Goal: Task Accomplishment & Management: Use online tool/utility

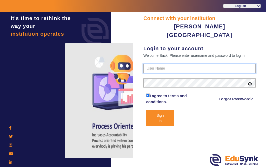
type input "7685859009"
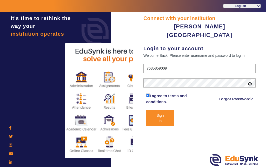
click at [159, 110] on button "Sign In" at bounding box center [160, 118] width 28 height 16
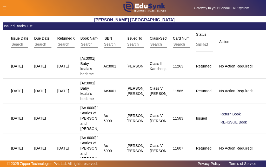
click at [5, 9] on icon at bounding box center [4, 8] width 3 height 4
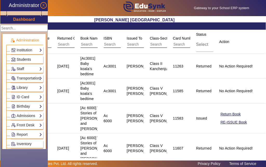
click at [22, 60] on span "Students" at bounding box center [24, 59] width 14 height 4
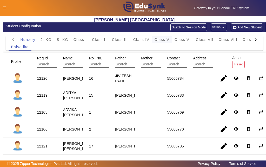
click at [160, 42] on span "Class V" at bounding box center [162, 39] width 15 height 7
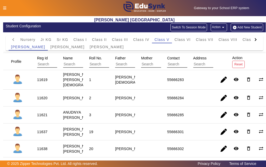
click at [44, 80] on div "11619" at bounding box center [42, 79] width 10 height 5
copy div "11619"
click at [4, 8] on icon at bounding box center [4, 8] width 3 height 4
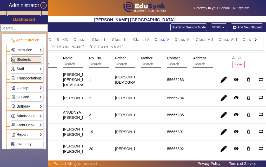
click at [22, 87] on link "Library" at bounding box center [26, 88] width 31 height 6
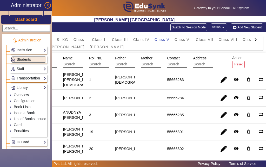
click at [22, 87] on link "Library" at bounding box center [28, 88] width 35 height 6
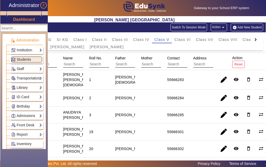
click at [22, 87] on link "Library" at bounding box center [26, 88] width 31 height 6
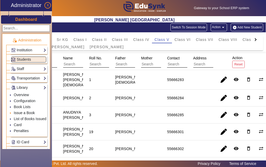
click at [24, 113] on link "Issue a Book" at bounding box center [24, 113] width 21 height 4
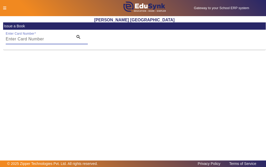
click at [53, 39] on input "Enter Card Number" at bounding box center [38, 39] width 65 height 6
paste input "11619"
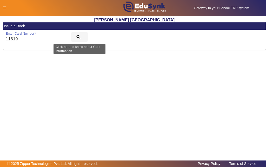
type input "11619"
click at [79, 37] on mat-icon "search" at bounding box center [78, 36] width 5 height 5
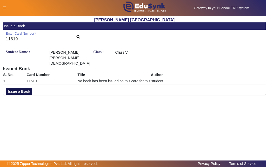
click at [13, 88] on button "Issue a Book" at bounding box center [19, 91] width 27 height 7
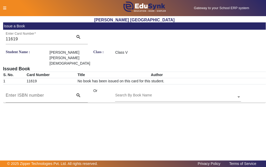
click at [159, 94] on input "text" at bounding box center [178, 96] width 126 height 5
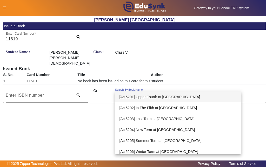
type input "5205"
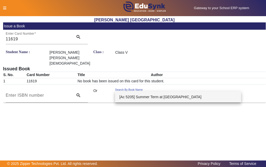
click at [131, 97] on span "[Ac 5205] Summer Term at Malory Towers" at bounding box center [160, 97] width 82 height 4
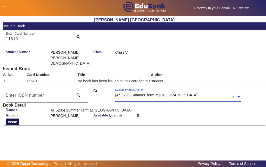
click at [11, 118] on button "Issue" at bounding box center [13, 121] width 14 height 7
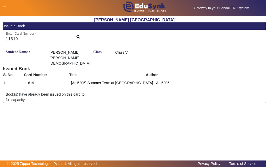
click at [5, 8] on icon at bounding box center [4, 8] width 3 height 4
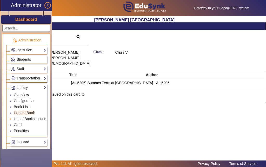
click at [31, 118] on link "List of Books Issued" at bounding box center [30, 119] width 33 height 4
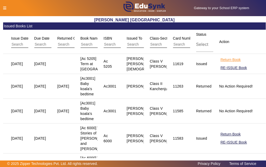
click at [233, 63] on button "Return Book" at bounding box center [230, 59] width 21 height 7
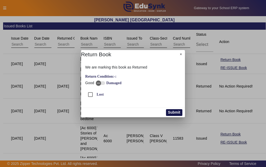
click at [177, 112] on button "Submit" at bounding box center [174, 112] width 16 height 7
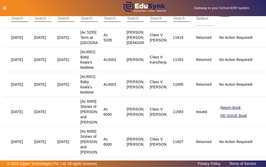
scroll to position [52, 0]
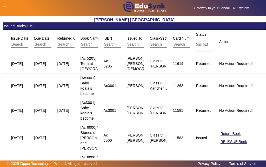
click at [4, 8] on icon at bounding box center [4, 8] width 3 height 4
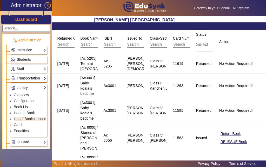
click at [17, 125] on link "Card" at bounding box center [18, 125] width 8 height 4
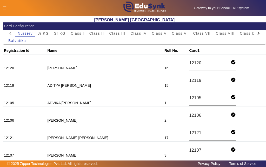
click at [189, 97] on input "12105" at bounding box center [210, 97] width 42 height 7
click at [5, 8] on icon at bounding box center [4, 8] width 3 height 4
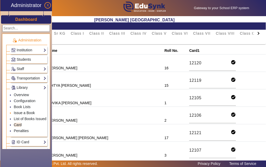
click at [24, 113] on link "Issue a Book" at bounding box center [24, 113] width 21 height 4
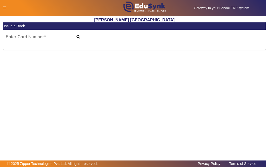
click at [55, 38] on input "Enter Card Number" at bounding box center [38, 39] width 65 height 6
paste input "12105"
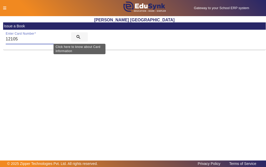
type input "12105"
click at [79, 36] on mat-icon "search" at bounding box center [78, 36] width 5 height 5
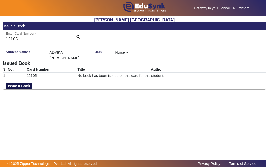
click at [25, 85] on button "Issue a Book" at bounding box center [19, 85] width 27 height 7
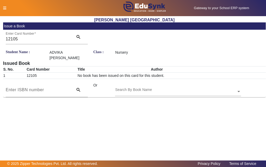
click at [159, 91] on input "text" at bounding box center [178, 91] width 126 height 5
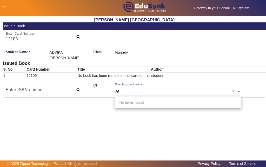
type input "2"
type input "100"
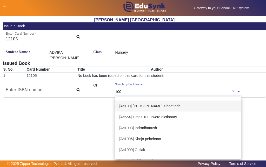
scroll to position [52, 0]
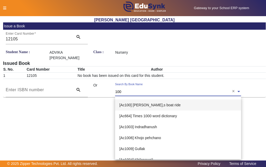
click at [152, 105] on span "[Ac100] Tony,s boat ride" at bounding box center [149, 105] width 61 height 4
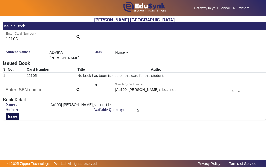
click at [14, 116] on button "Issue" at bounding box center [13, 116] width 14 height 7
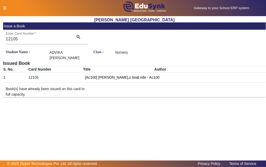
click at [5, 7] on icon at bounding box center [4, 8] width 3 height 4
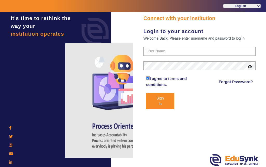
type input "7685859009"
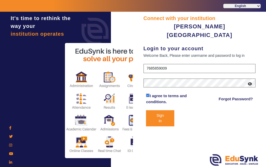
click at [161, 110] on button "Sign In" at bounding box center [160, 118] width 28 height 16
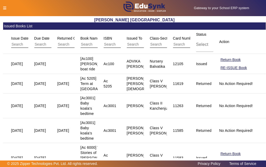
click at [4, 8] on icon at bounding box center [4, 8] width 3 height 4
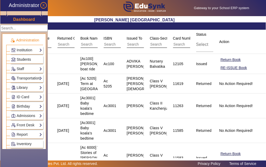
click at [23, 60] on span "Students" at bounding box center [24, 59] width 14 height 4
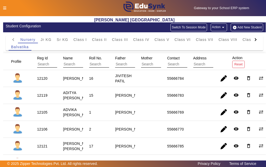
click at [4, 9] on icon at bounding box center [4, 8] width 3 height 4
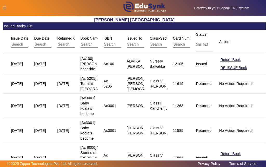
click at [5, 7] on icon at bounding box center [4, 8] width 3 height 4
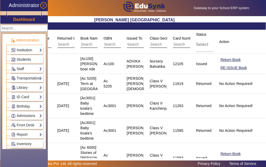
click at [16, 59] on link "Students" at bounding box center [26, 59] width 31 height 6
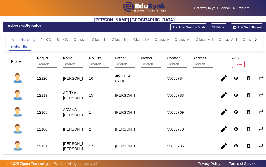
click at [4, 10] on icon at bounding box center [4, 8] width 3 height 4
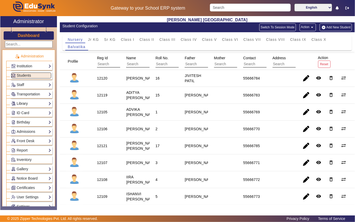
click at [34, 105] on link "Library" at bounding box center [31, 104] width 40 height 6
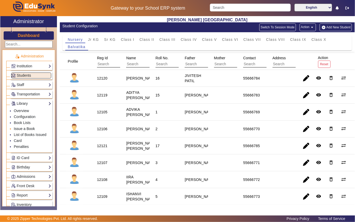
click at [24, 131] on link "Issue a Book" at bounding box center [24, 129] width 21 height 4
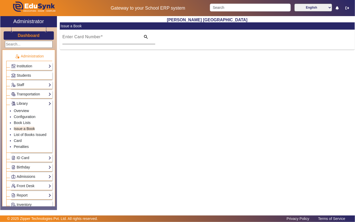
click at [74, 35] on mat-label "Enter Card Number" at bounding box center [81, 37] width 38 height 4
click at [74, 36] on input "Enter Card Number" at bounding box center [99, 39] width 75 height 6
click at [74, 35] on mat-label "Enter Card Number" at bounding box center [76, 33] width 29 height 3
click at [74, 36] on input "Enter Card Number" at bounding box center [99, 39] width 75 height 6
paste input "12120"
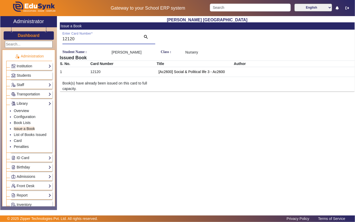
drag, startPoint x: 79, startPoint y: 38, endPoint x: 23, endPoint y: 45, distance: 55.9
click at [23, 45] on div "X Administrator Dashboard Administration Institution Institution Details Sessio…" at bounding box center [177, 113] width 355 height 194
paste input "19"
type input "12119"
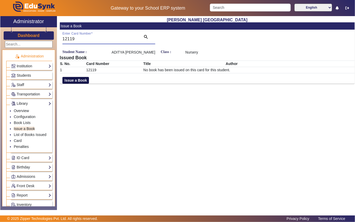
click at [76, 79] on button "Issue a Book" at bounding box center [75, 80] width 27 height 7
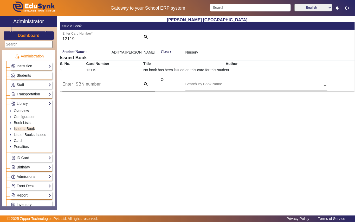
click at [247, 80] on div "Search By Book Name" at bounding box center [253, 80] width 137 height 6
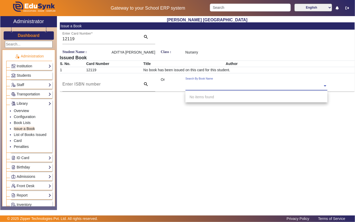
click at [216, 84] on input "text" at bounding box center [256, 86] width 142 height 5
type input "200"
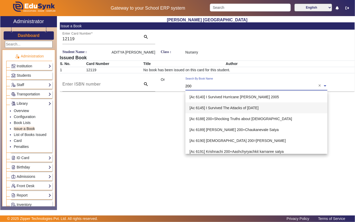
click at [212, 105] on div "[Ac 6145] I Survived The Attacks of September 11,2001" at bounding box center [256, 107] width 142 height 11
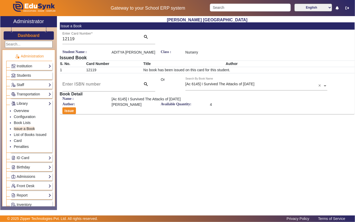
click at [67, 115] on div "Shri S. T. Kadam Vidyalaya Issue a Book Enter Card Number 12119 search Student …" at bounding box center [207, 66] width 295 height 101
click at [67, 112] on button "Issue" at bounding box center [69, 110] width 14 height 7
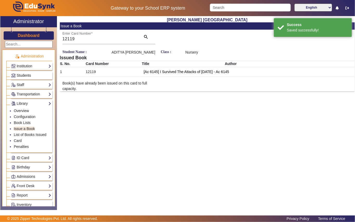
click at [33, 74] on link "Students" at bounding box center [31, 76] width 40 height 6
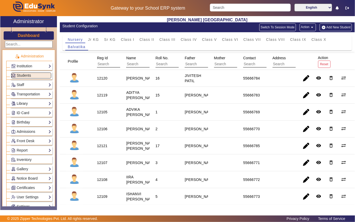
click at [25, 104] on link "Library" at bounding box center [31, 104] width 40 height 6
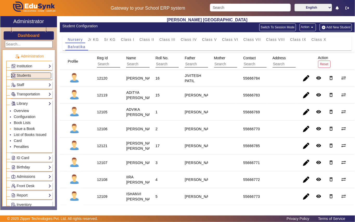
click at [27, 130] on link "Issue a Book" at bounding box center [24, 129] width 21 height 4
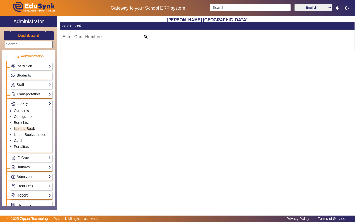
drag, startPoint x: 63, startPoint y: 39, endPoint x: 65, endPoint y: 37, distance: 3.1
click at [63, 39] on mat-label "Enter Card Number" at bounding box center [81, 37] width 38 height 4
click at [63, 39] on input "Enter Card Number" at bounding box center [99, 39] width 75 height 6
paste input "12120"
type input "12120"
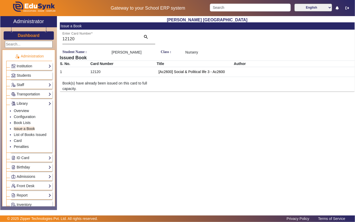
click at [76, 39] on input "12120" at bounding box center [99, 39] width 75 height 6
drag, startPoint x: 122, startPoint y: 126, endPoint x: 53, endPoint y: 106, distance: 72.0
click at [122, 126] on div "Shri S. T. Kadam Vidyalaya Issue a Book Enter Card Number 12120 search Student …" at bounding box center [206, 110] width 298 height 189
drag, startPoint x: 22, startPoint y: 76, endPoint x: 188, endPoint y: 161, distance: 186.2
click at [188, 161] on div "Shri S. T. Kadam Vidyalaya Issue a Book Enter Card Number 12120 search Student …" at bounding box center [206, 110] width 298 height 189
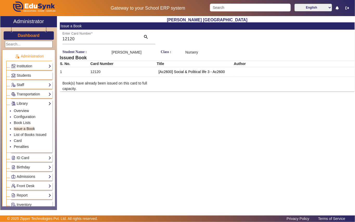
drag, startPoint x: 22, startPoint y: 74, endPoint x: 147, endPoint y: 112, distance: 130.4
click at [147, 112] on div "Shri S. T. Kadam Vidyalaya Issue a Book Enter Card Number 12120 search Student …" at bounding box center [206, 110] width 298 height 189
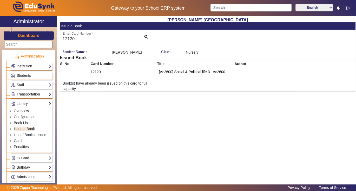
drag, startPoint x: 345, startPoint y: 96, endPoint x: 360, endPoint y: 100, distance: 14.6
click at [266, 100] on html "Gateway to your School ERP system English हिंदी (Hindi) ಕನ್ನಡ (Kannada) தமிழ் (…" at bounding box center [178, 95] width 356 height 191
drag, startPoint x: 204, startPoint y: 89, endPoint x: 254, endPoint y: 98, distance: 51.0
click at [254, 98] on div "Shri S. T. Kadam Vidyalaya Issue a Book Enter Card Number 12120 search Student …" at bounding box center [206, 98] width 299 height 165
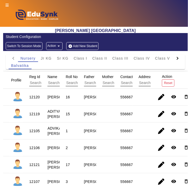
click at [34, 98] on div "12120" at bounding box center [34, 96] width 10 height 5
copy div "12120"
click at [32, 117] on div "12119" at bounding box center [34, 113] width 10 height 5
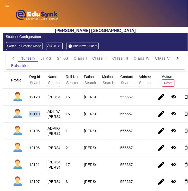
copy div "12119"
click at [32, 99] on div "12120" at bounding box center [34, 96] width 10 height 5
copy div "12120"
click at [39, 116] on div "12119" at bounding box center [34, 114] width 14 height 9
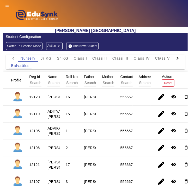
click at [39, 116] on div "12119" at bounding box center [34, 114] width 14 height 9
click at [34, 117] on div "12119" at bounding box center [34, 113] width 10 height 5
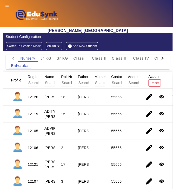
click at [7, 5] on icon at bounding box center [7, 5] width 3 height 4
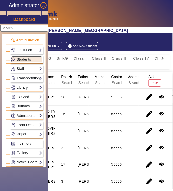
click at [25, 89] on link "Library" at bounding box center [26, 88] width 31 height 6
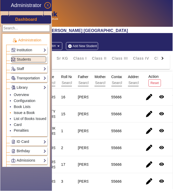
click at [19, 114] on link "Issue a Book" at bounding box center [24, 113] width 21 height 4
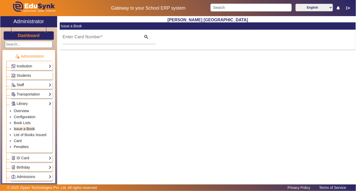
drag, startPoint x: 349, startPoint y: 109, endPoint x: 201, endPoint y: 94, distance: 148.8
click at [266, 110] on div "[PERSON_NAME] Kadam Vidyalaya Issue a Book Enter Card Number search" at bounding box center [206, 98] width 299 height 165
